Goal: Task Accomplishment & Management: Use online tool/utility

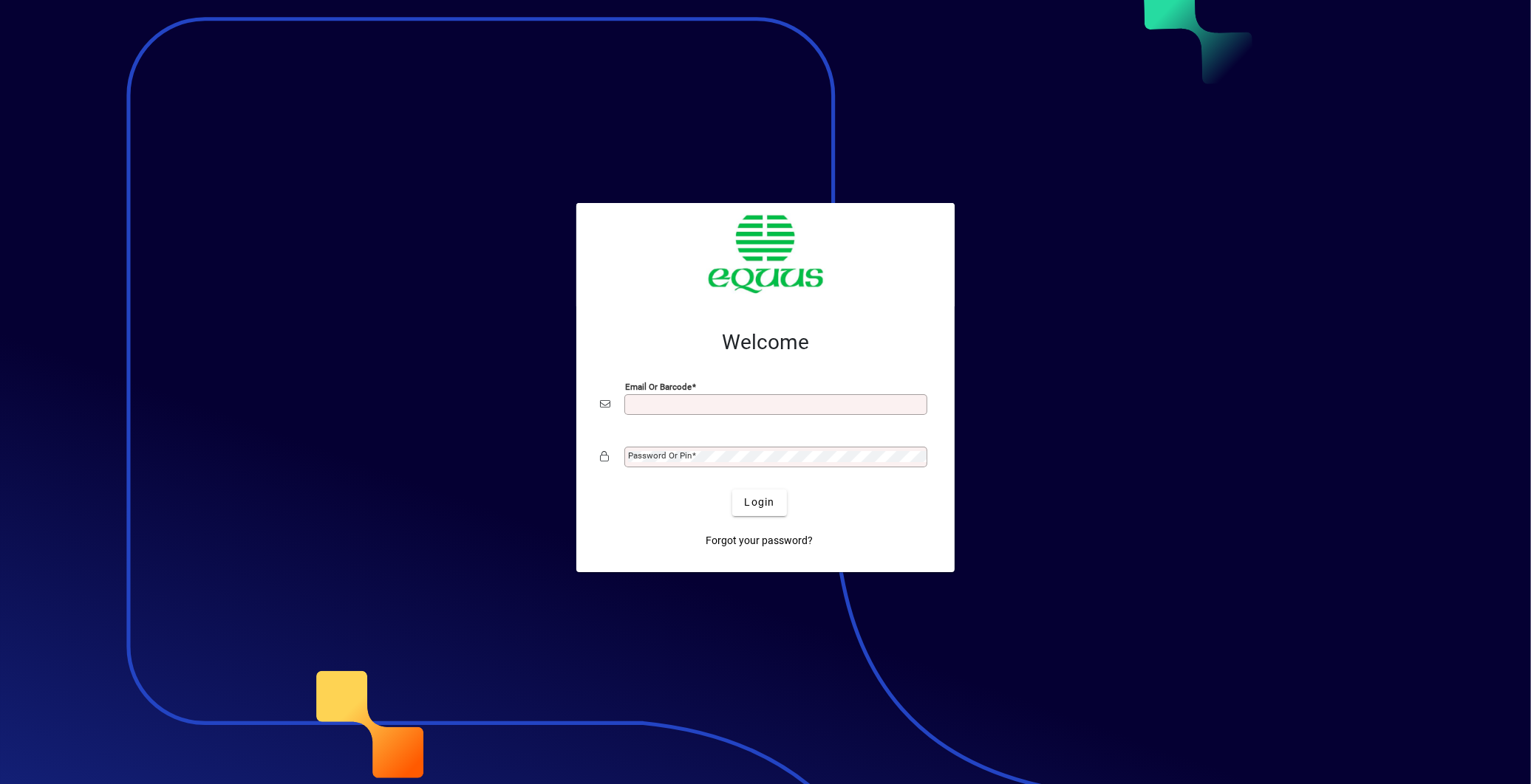
click at [752, 403] on input "Email or Barcode" at bounding box center [777, 404] width 298 height 11
type input "**********"
click at [751, 449] on div "Password or Pin" at bounding box center [776, 457] width 303 height 20
click at [732, 489] on button "Login" at bounding box center [759, 503] width 54 height 26
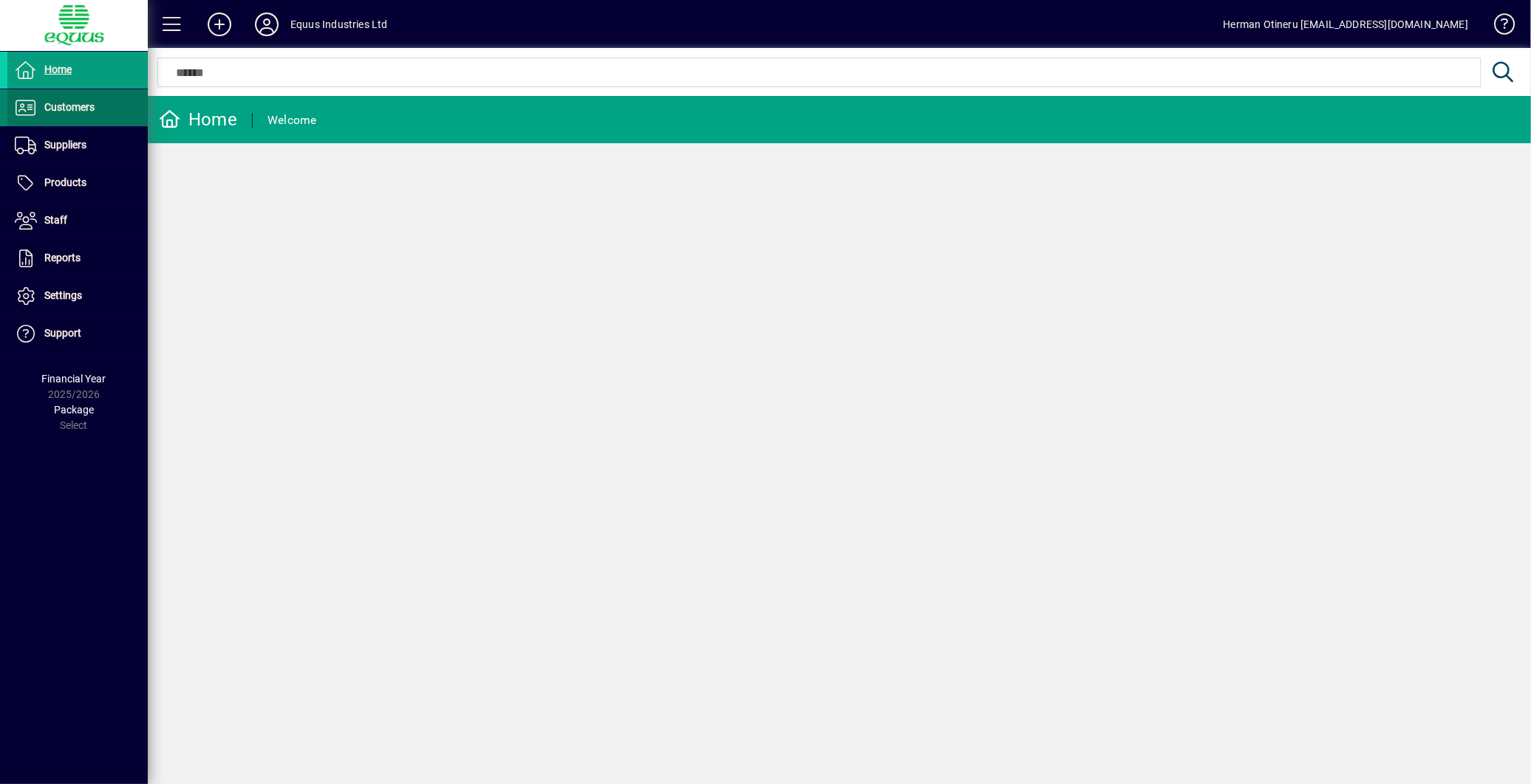
click at [68, 120] on span at bounding box center [77, 108] width 140 height 35
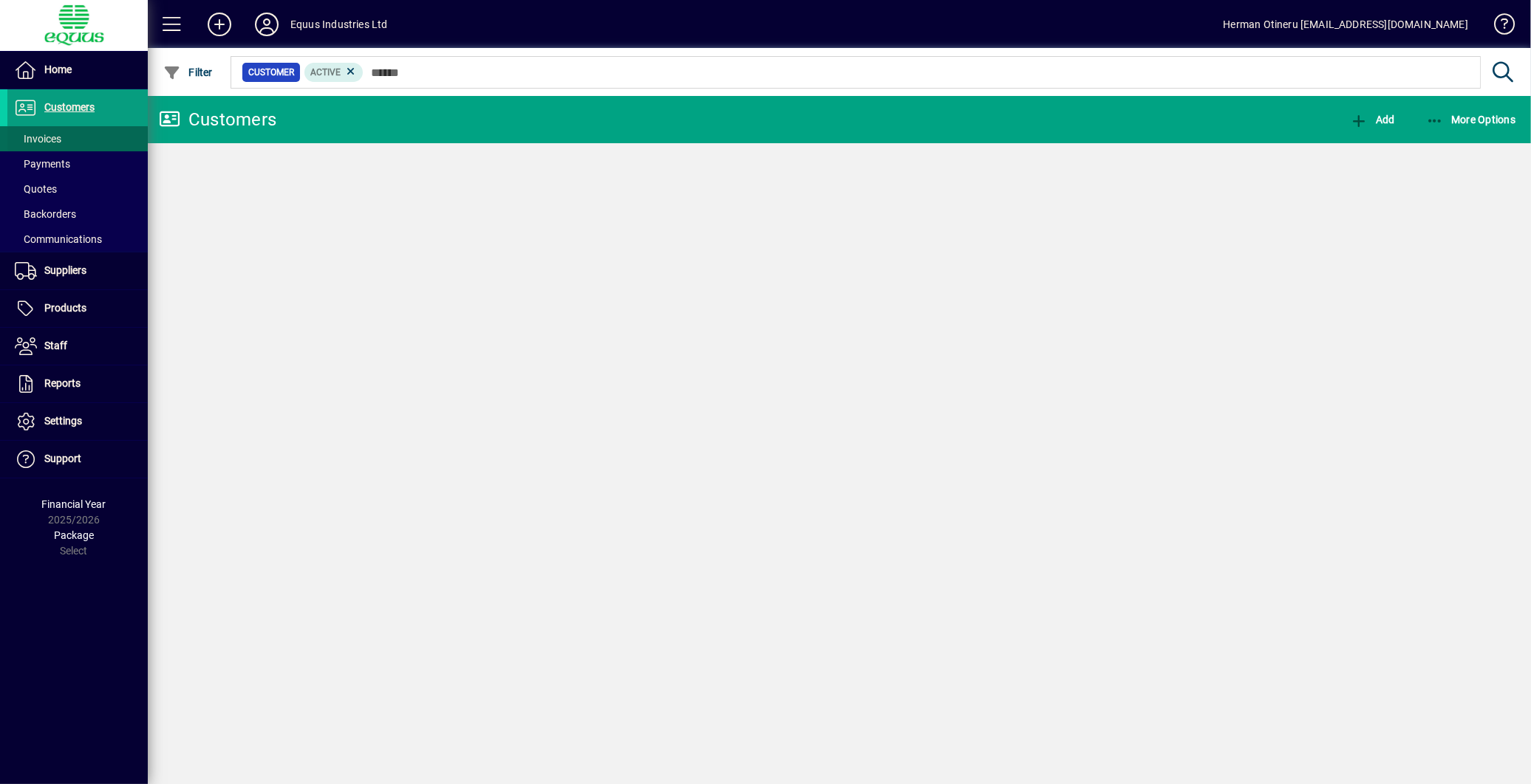
click at [54, 138] on span "Invoices" at bounding box center [38, 138] width 47 height 11
